Goal: Task Accomplishment & Management: Complete application form

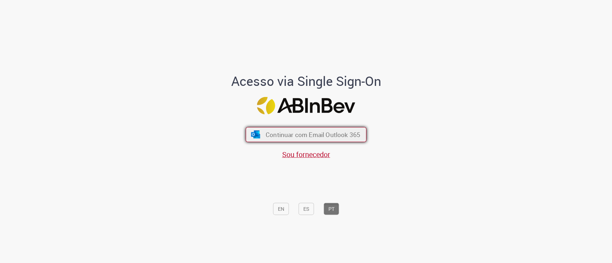
click at [282, 133] on span "Continuar com Email Outlook 365" at bounding box center [313, 134] width 95 height 8
